Goal: Information Seeking & Learning: Check status

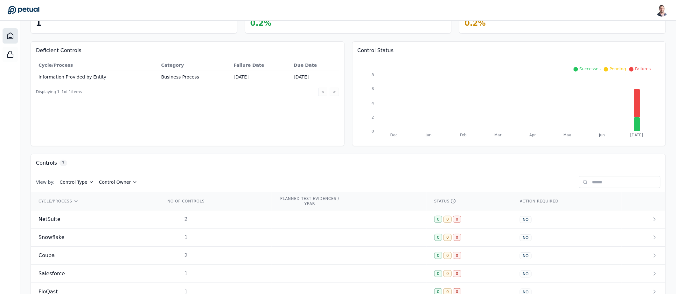
scroll to position [101, 0]
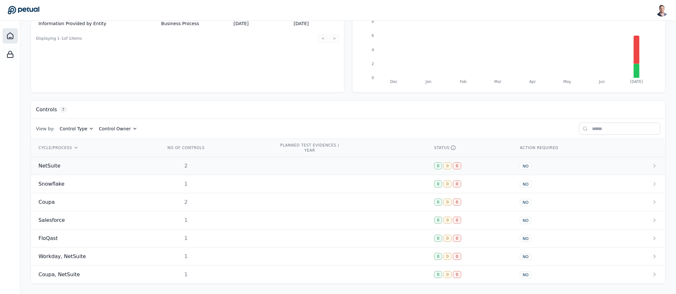
click at [183, 162] on div "2" at bounding box center [186, 166] width 41 height 8
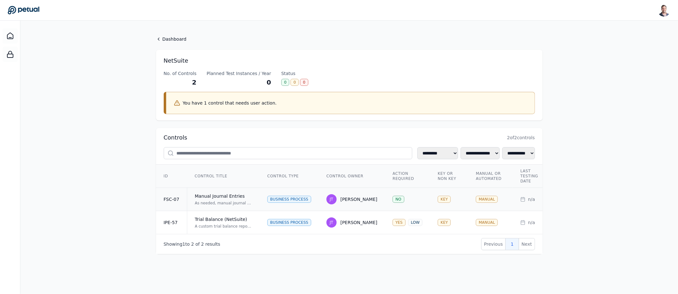
click at [243, 191] on td "Manual Journal Entries As needed, manual journal entries are prepared in NetSui…" at bounding box center [223, 199] width 73 height 23
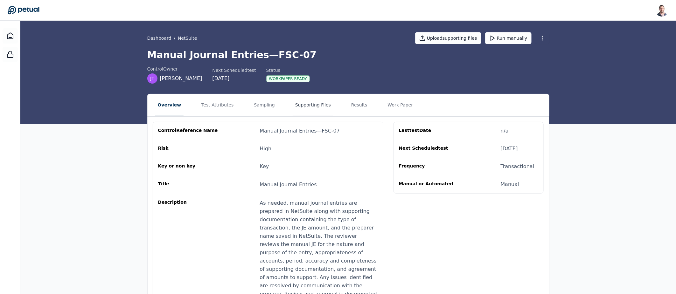
click at [313, 109] on button "Supporting Files" at bounding box center [313, 105] width 41 height 22
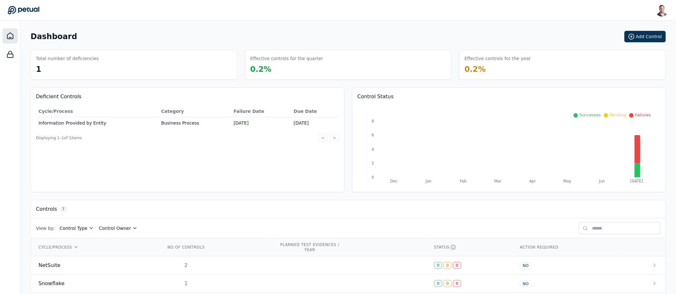
drag, startPoint x: 224, startPoint y: 155, endPoint x: 226, endPoint y: 151, distance: 4.4
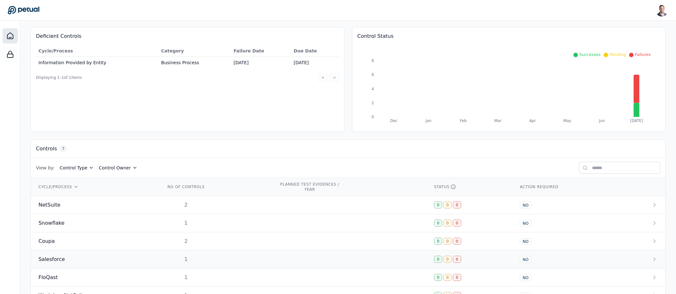
scroll to position [101, 0]
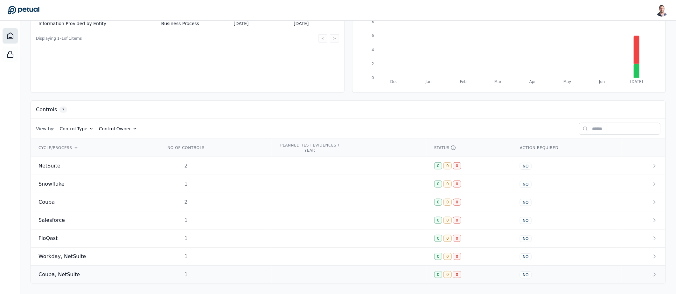
click at [142, 274] on div "Coupa, NetSuite" at bounding box center [94, 275] width 112 height 8
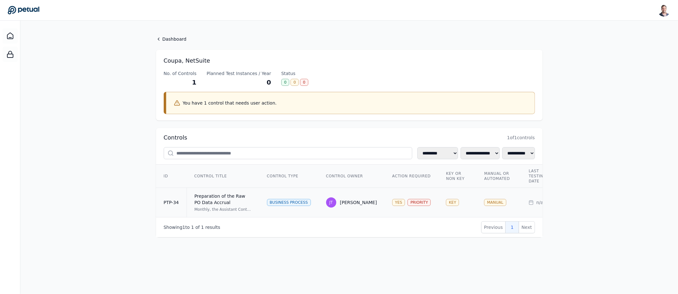
click at [254, 198] on td "Preparation of the Raw PO Data Accrual Monthly, the Assistant Controller review…" at bounding box center [223, 203] width 73 height 30
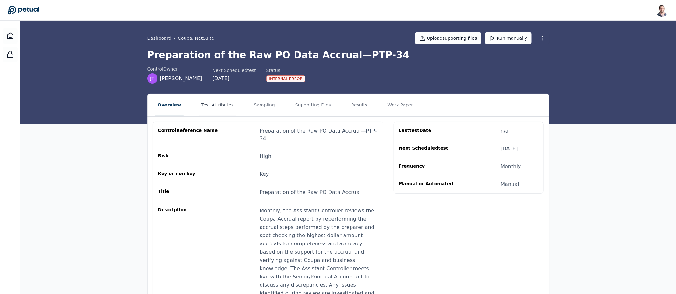
click at [217, 105] on button "Test Attributes" at bounding box center [217, 105] width 37 height 22
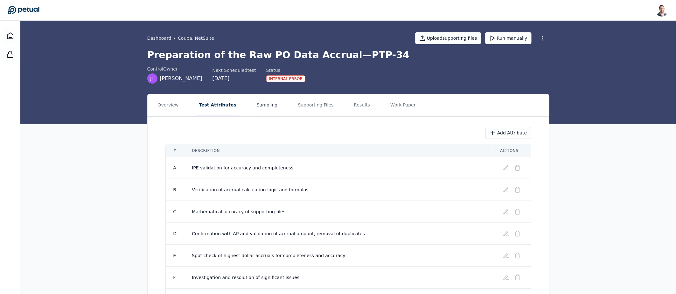
click at [254, 107] on button "Sampling" at bounding box center [267, 105] width 26 height 22
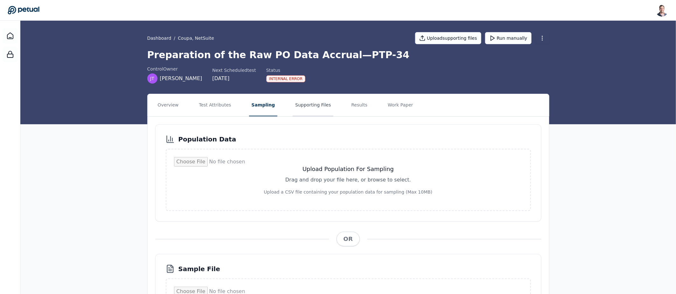
click at [301, 107] on button "Supporting Files" at bounding box center [313, 105] width 41 height 22
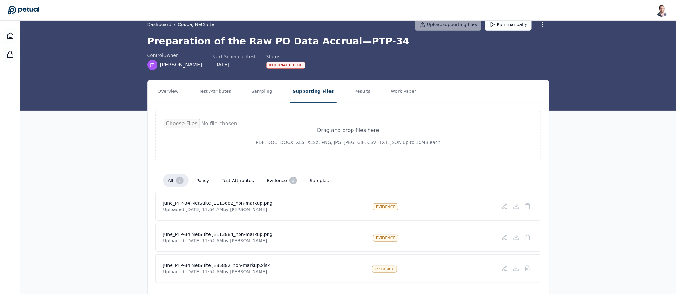
scroll to position [30, 0]
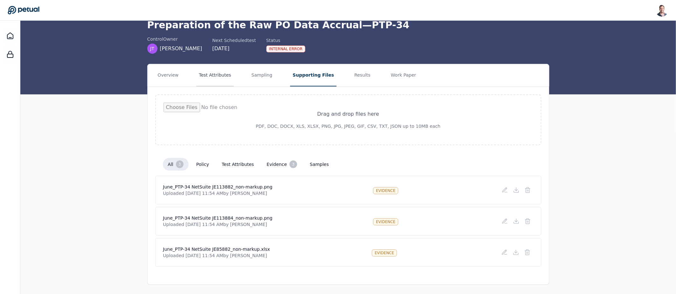
click at [221, 81] on button "Test Attributes" at bounding box center [214, 75] width 37 height 22
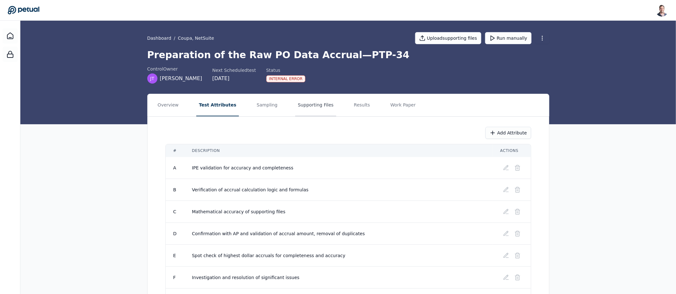
click at [316, 98] on button "Supporting Files" at bounding box center [315, 105] width 41 height 22
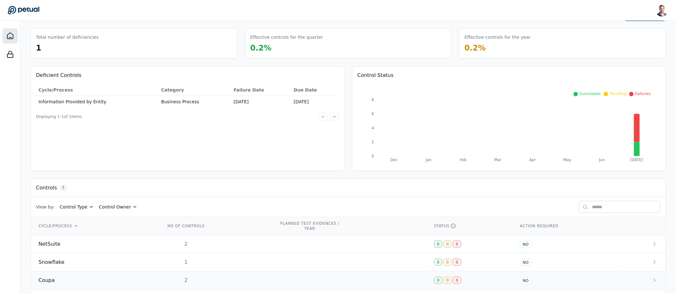
scroll to position [65, 0]
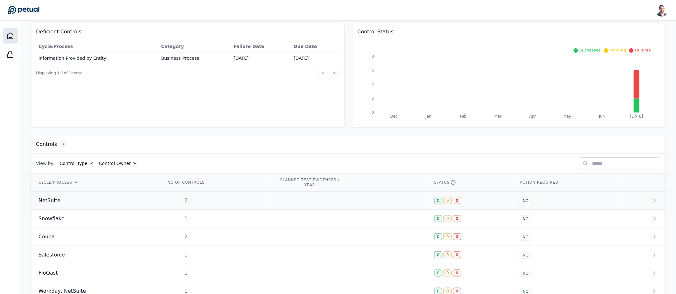
click at [151, 204] on td "NetSuite" at bounding box center [94, 201] width 127 height 18
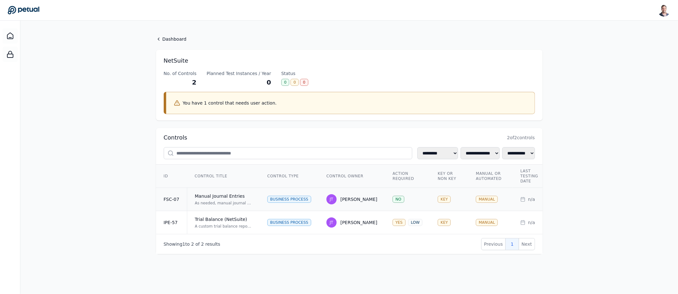
click at [231, 196] on div "Manual Journal Entries" at bounding box center [223, 196] width 57 height 6
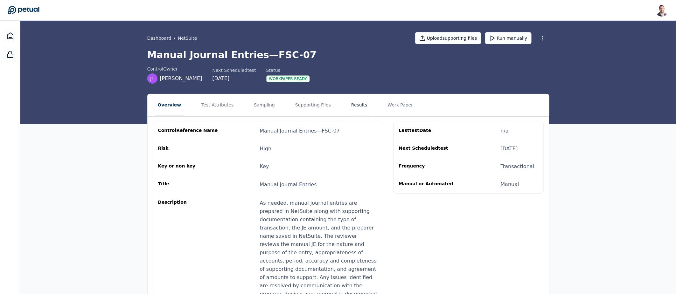
click at [349, 104] on button "Results" at bounding box center [359, 105] width 21 height 22
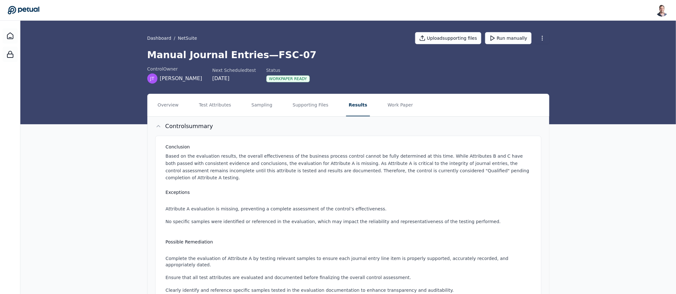
scroll to position [117, 0]
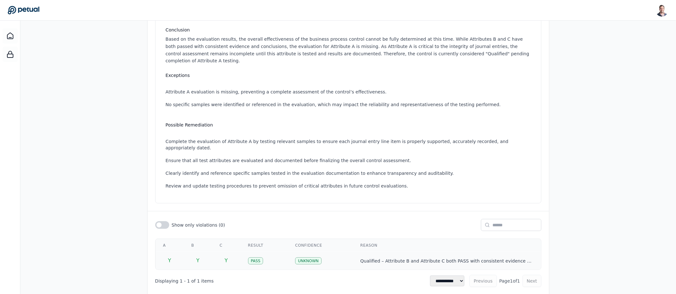
click at [360, 252] on td "Qualified – Attribute B and Attribute C both PASS with consistent evidence and …" at bounding box center [447, 261] width 188 height 18
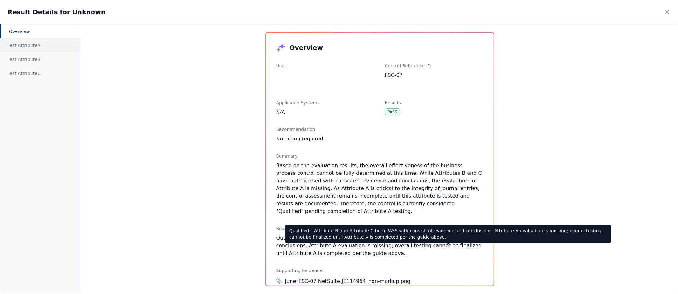
click at [42, 41] on div "Test Attribute A" at bounding box center [40, 45] width 81 height 14
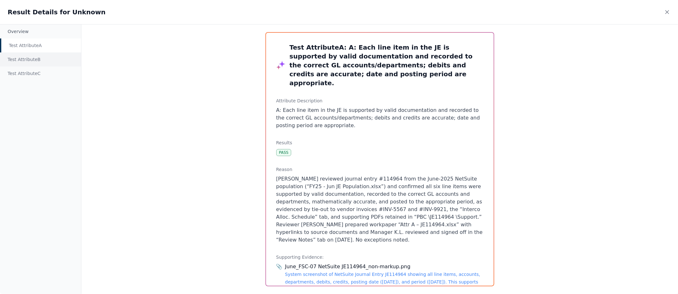
click at [33, 56] on div "Test Attribute B" at bounding box center [40, 59] width 81 height 14
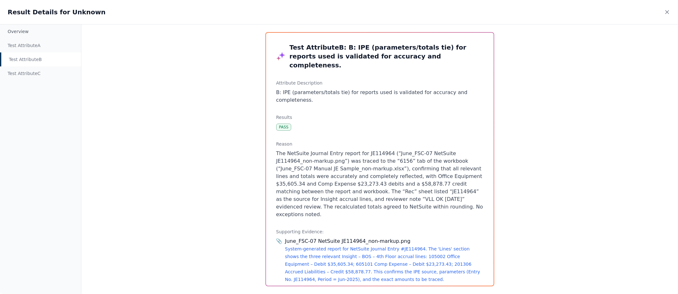
click at [334, 246] on link "System-generated report for NetSuite Journal Entry #JE114964. The 'Lines' secti…" at bounding box center [382, 264] width 195 height 36
click at [334, 150] on p "The NetSuite Journal Entry report for JE114964 (“June_FSC-07 NetSuite JE114964_…" at bounding box center [379, 184] width 207 height 69
click at [667, 14] on icon at bounding box center [667, 12] width 6 height 6
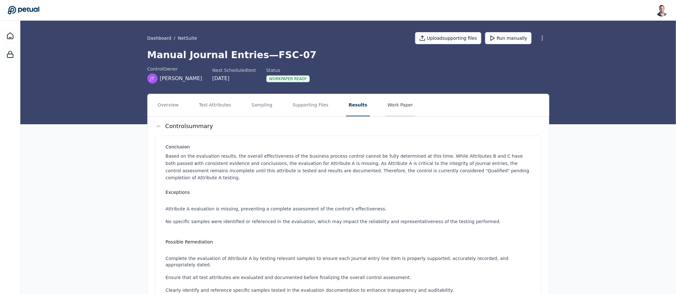
click at [393, 103] on button "Work Paper" at bounding box center [400, 105] width 31 height 22
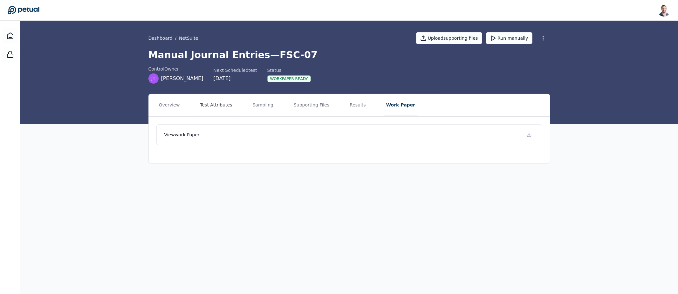
click at [210, 103] on button "Test Attributes" at bounding box center [215, 105] width 37 height 22
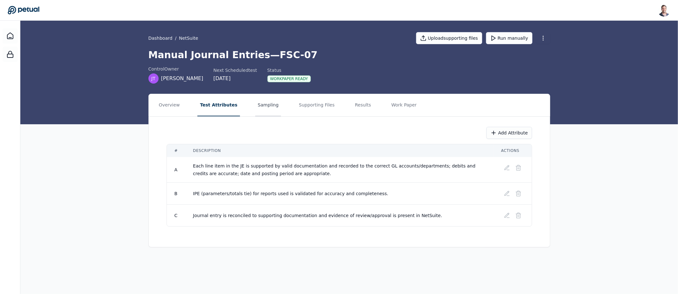
click at [269, 113] on button "Sampling" at bounding box center [268, 105] width 26 height 22
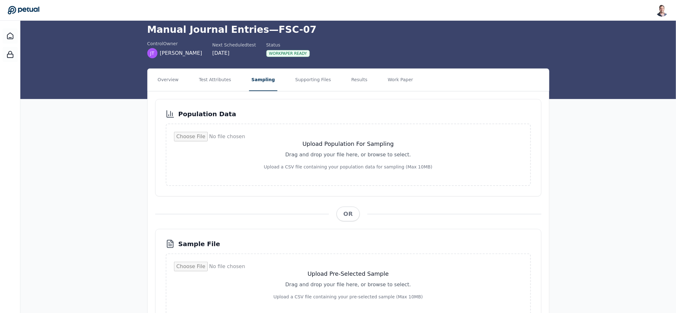
scroll to position [66, 0]
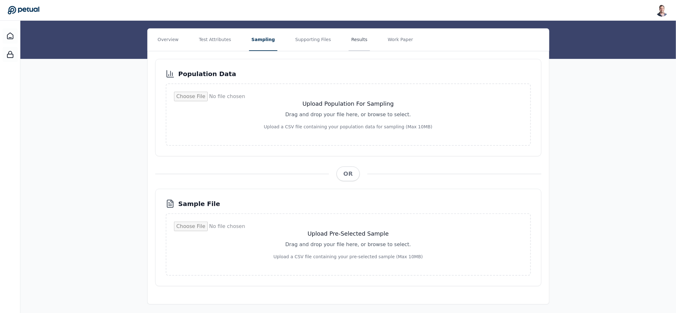
click at [358, 37] on button "Results" at bounding box center [359, 40] width 21 height 22
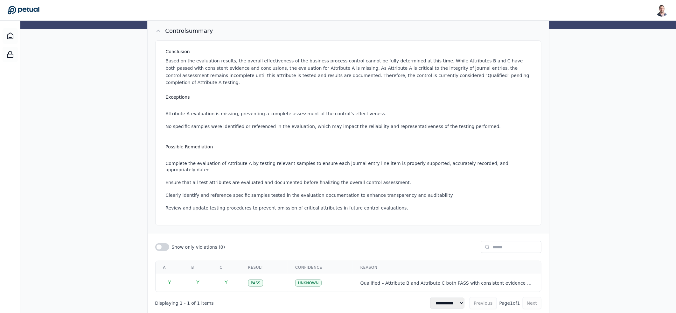
scroll to position [99, 0]
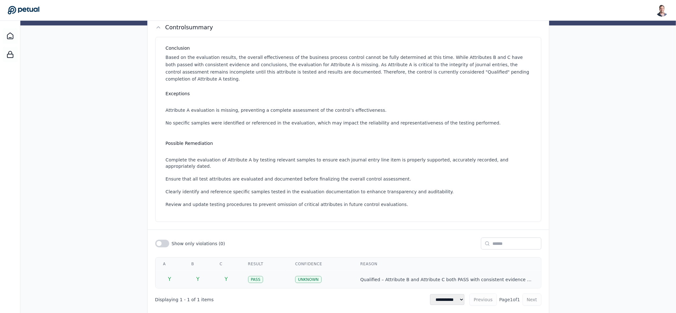
click at [270, 270] on td "Pass" at bounding box center [263, 279] width 47 height 18
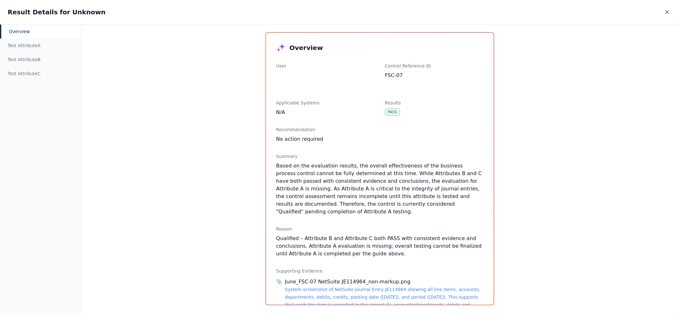
click at [667, 14] on icon at bounding box center [667, 12] width 6 height 6
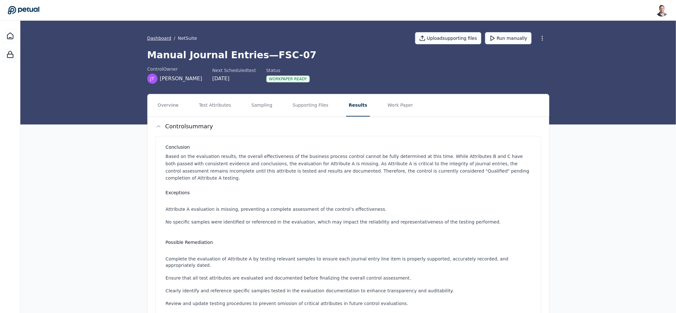
click at [162, 40] on link "Dashboard" at bounding box center [159, 38] width 24 height 6
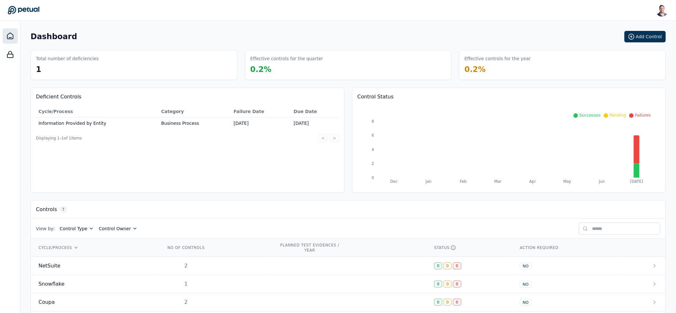
scroll to position [83, 0]
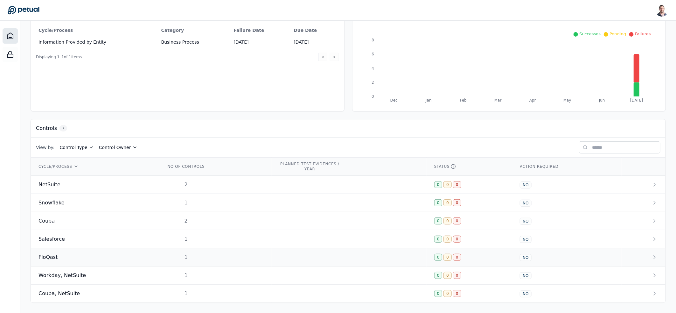
click at [107, 256] on div "FloQast" at bounding box center [94, 257] width 112 height 8
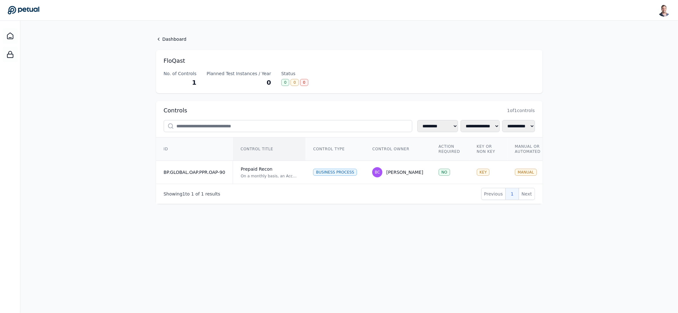
click at [250, 155] on th "Control Title" at bounding box center [269, 148] width 73 height 23
click at [258, 164] on td "Prepaid Recon On a monthly basis, an Accounting Team Reviewer reviews the Prepa…" at bounding box center [269, 172] width 73 height 23
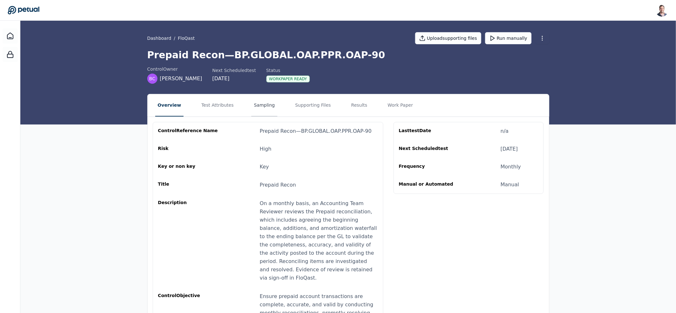
click at [265, 107] on button "Sampling" at bounding box center [264, 105] width 26 height 22
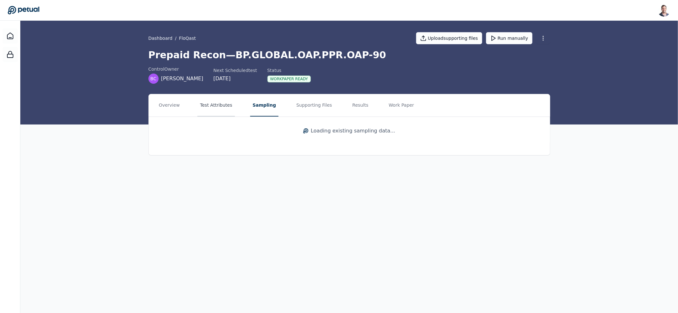
click at [214, 107] on button "Test Attributes" at bounding box center [215, 105] width 37 height 22
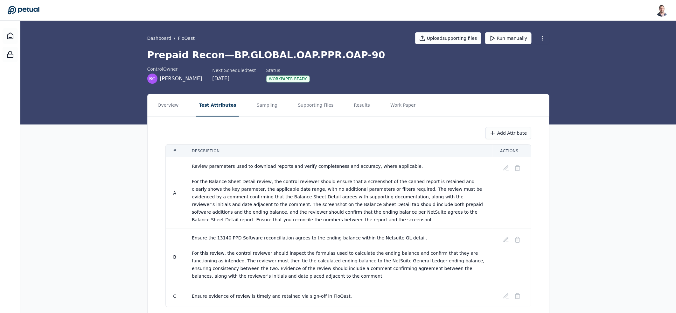
click at [335, 104] on nav "Overview Test Attributes Sampling Supporting Files Results Work Paper" at bounding box center [348, 105] width 401 height 22
click at [351, 107] on button "Results" at bounding box center [361, 105] width 21 height 22
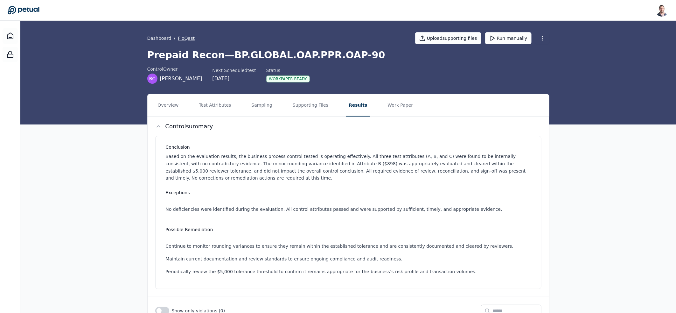
click at [186, 38] on button "FloQast" at bounding box center [186, 38] width 17 height 6
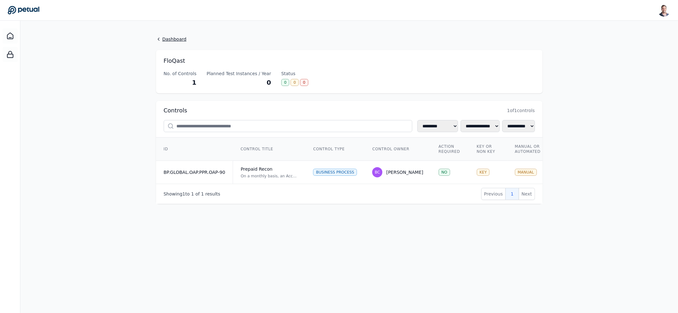
click at [169, 41] on link "Dashboard" at bounding box center [349, 39] width 387 height 6
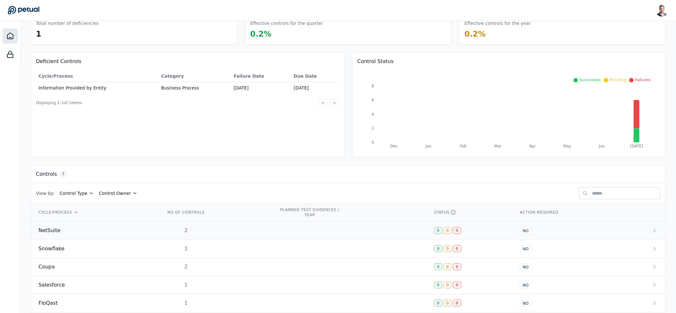
scroll to position [83, 0]
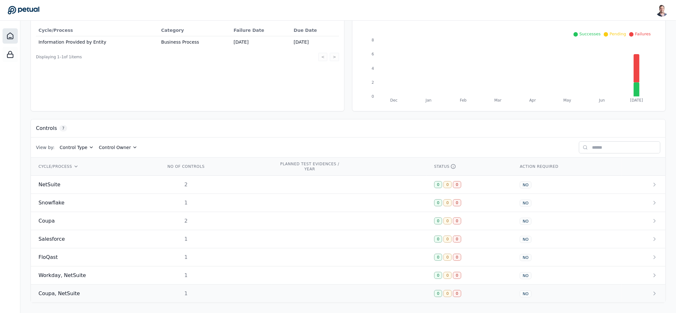
click at [97, 296] on div "Coupa, NetSuite" at bounding box center [94, 293] width 112 height 8
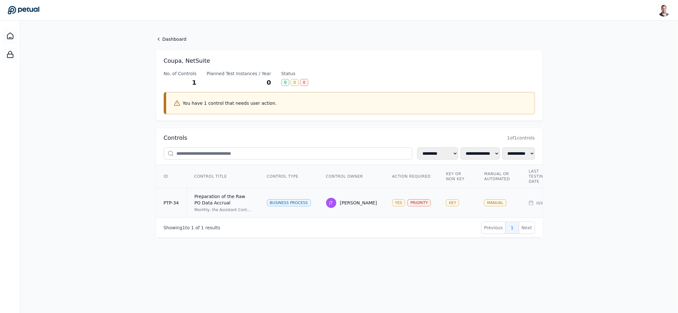
click at [252, 208] on td "Preparation of the Raw PO Data Accrual Monthly, the Assistant Controller review…" at bounding box center [223, 203] width 73 height 30
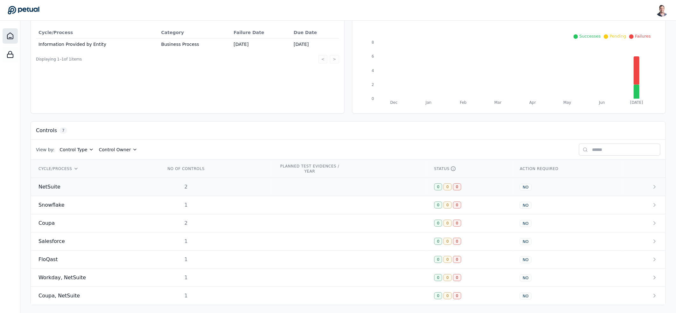
scroll to position [83, 0]
click at [206, 180] on td "2" at bounding box center [215, 185] width 114 height 18
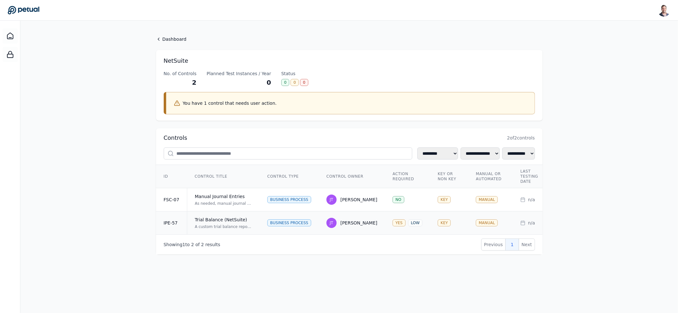
click at [240, 214] on td "Trial Balance (NetSuite) A custom trial balance report is generated from NetSui…" at bounding box center [223, 222] width 73 height 23
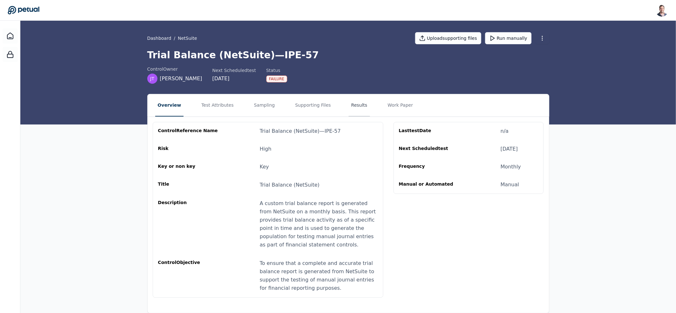
click at [358, 105] on button "Results" at bounding box center [359, 105] width 21 height 22
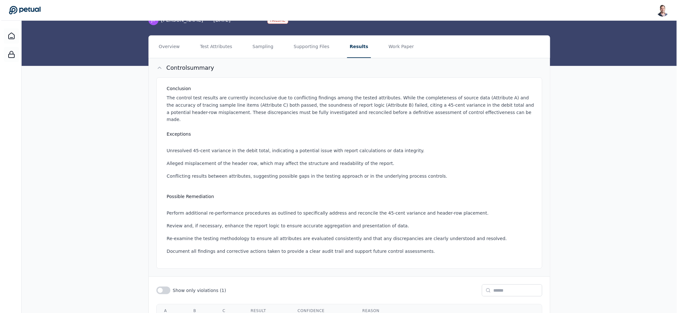
scroll to position [112, 0]
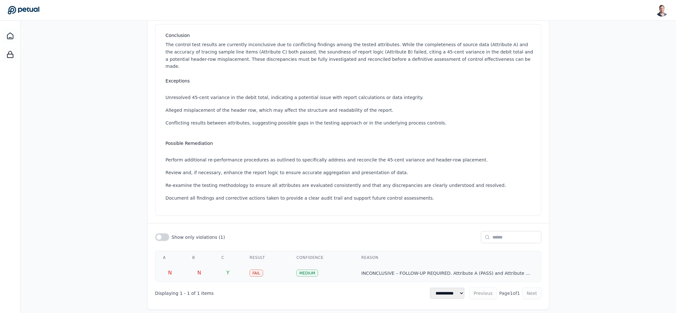
click at [217, 268] on td "Y" at bounding box center [228, 273] width 28 height 18
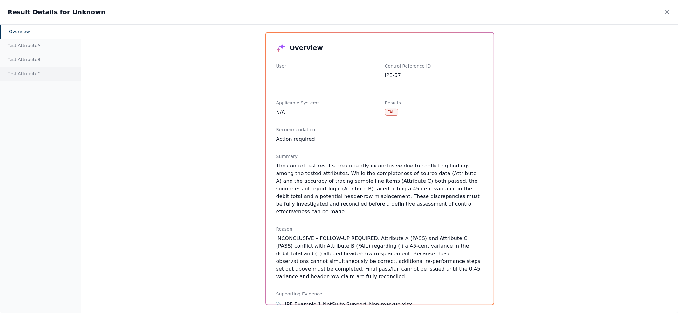
click at [20, 75] on div "Test Attribute C" at bounding box center [40, 73] width 81 height 14
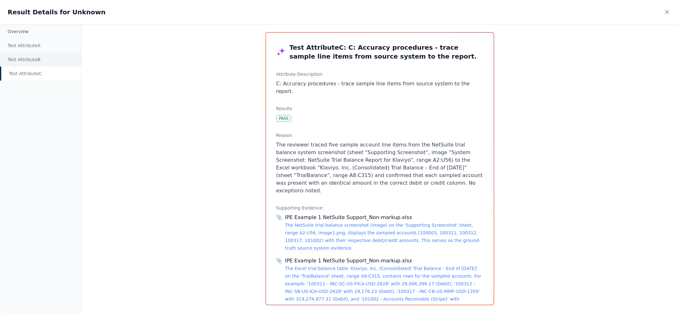
click at [33, 57] on div "Test Attribute B" at bounding box center [40, 59] width 81 height 14
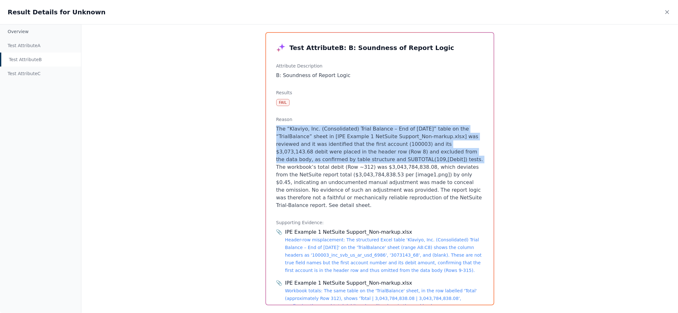
drag, startPoint x: 276, startPoint y: 127, endPoint x: 386, endPoint y: 160, distance: 114.6
click at [389, 160] on p "The “Klaviyo, Inc. (Consolidated) Trial Balance – End of [DATE]” table on the “…" at bounding box center [379, 167] width 207 height 84
